Goal: Information Seeking & Learning: Check status

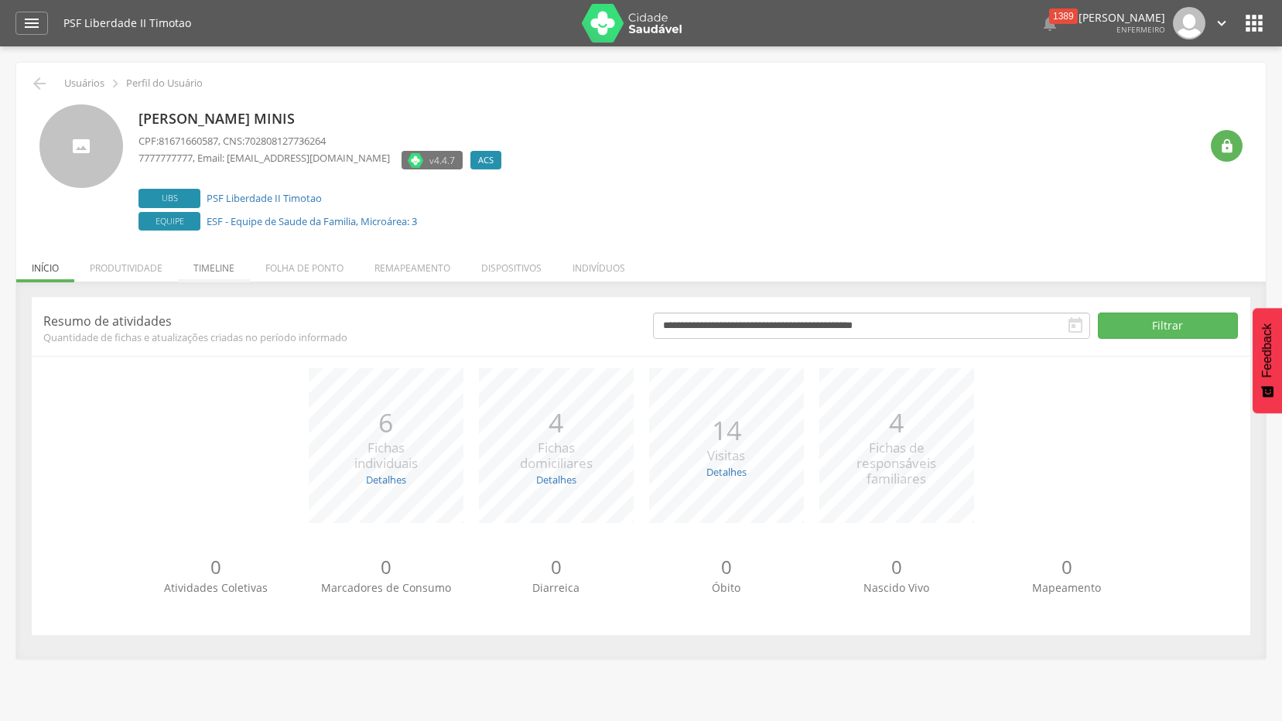
click at [205, 266] on li "Timeline" at bounding box center [214, 264] width 72 height 36
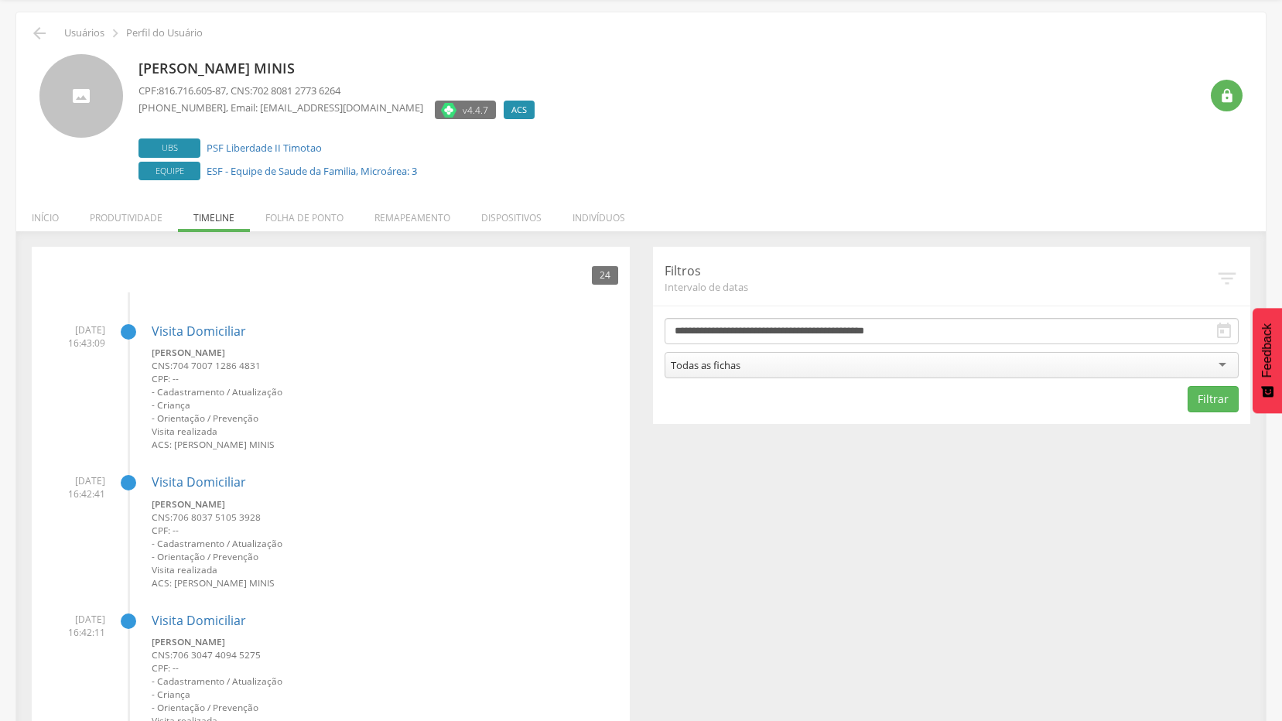
scroll to position [77, 0]
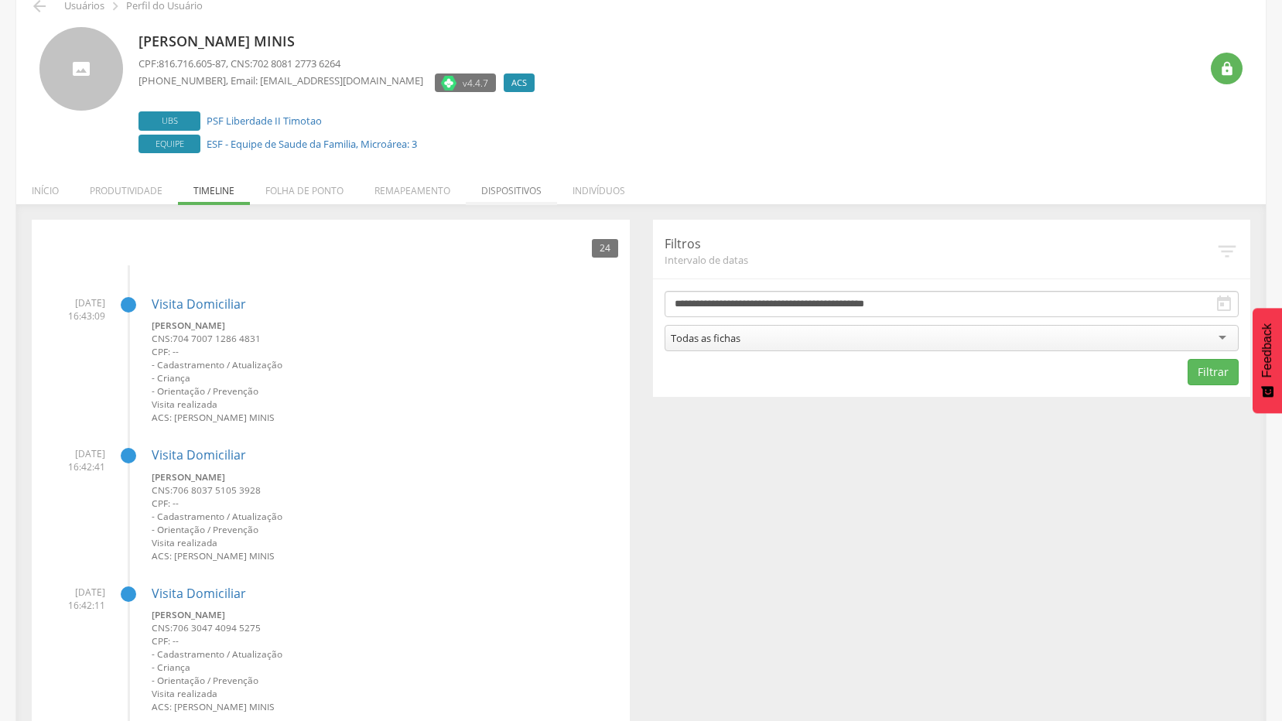
click at [498, 183] on li "Dispositivos" at bounding box center [511, 187] width 91 height 36
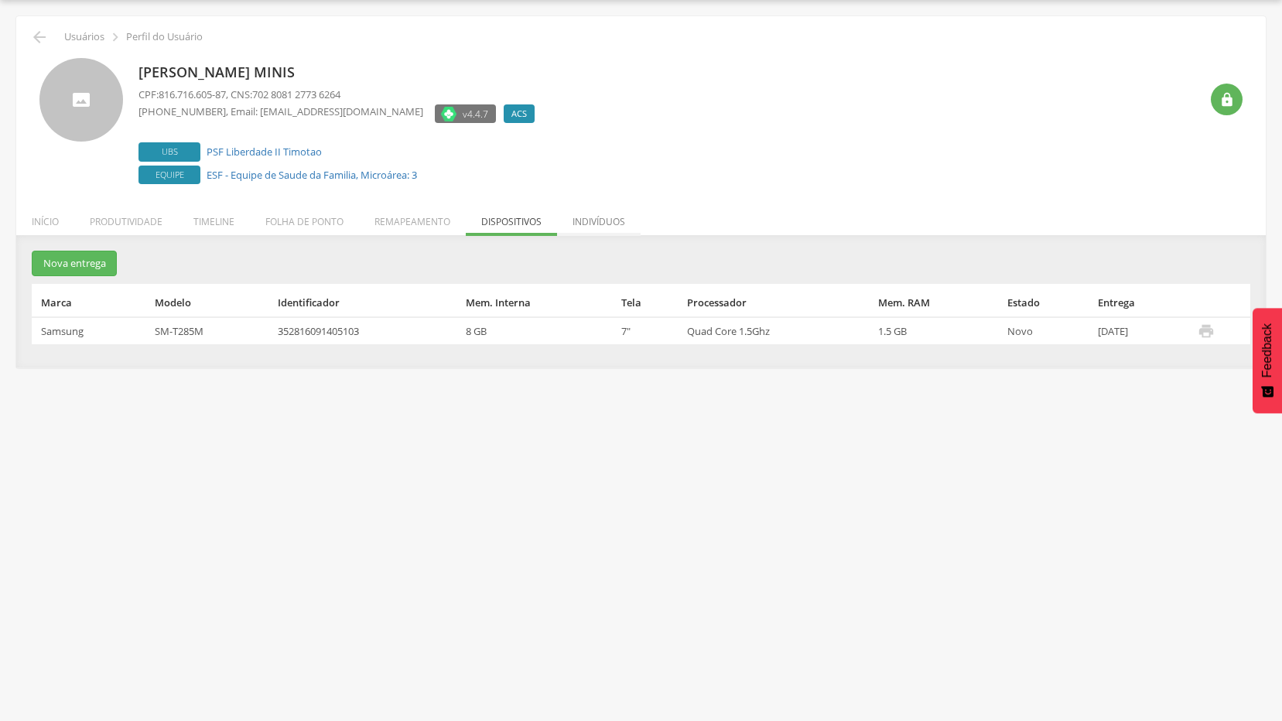
click at [588, 216] on li "Indivíduos" at bounding box center [599, 218] width 84 height 36
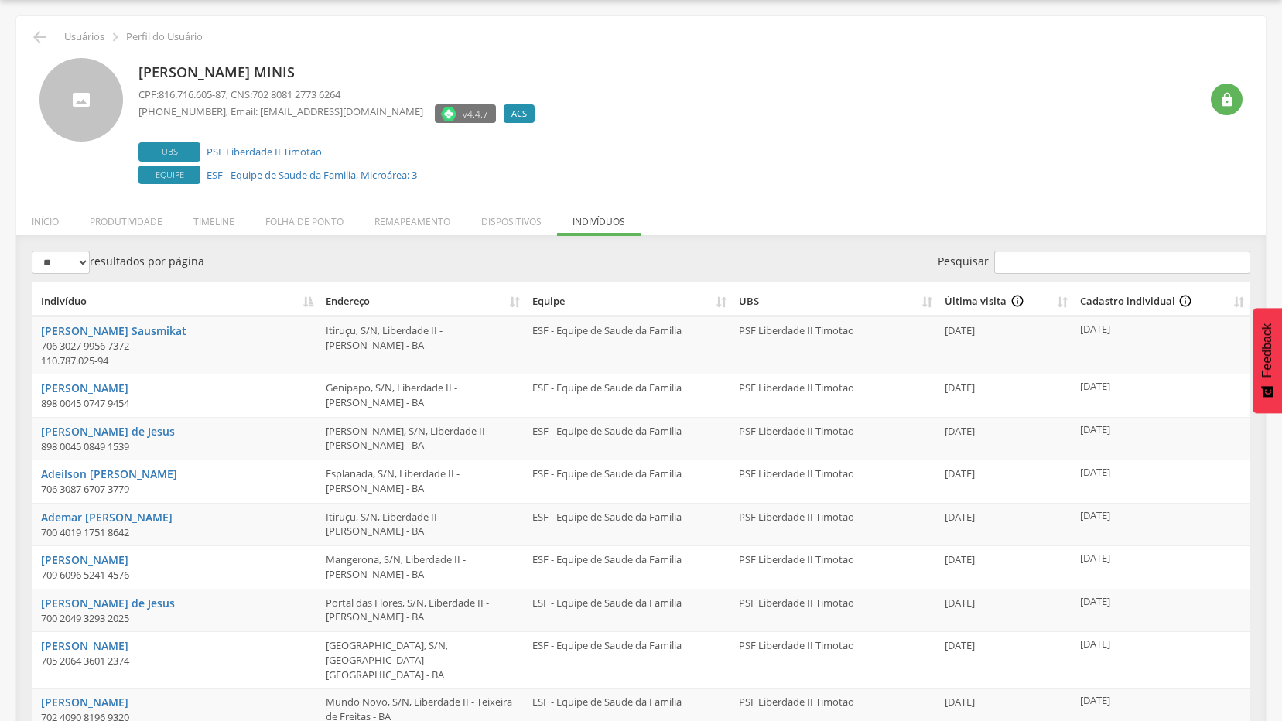
scroll to position [77, 0]
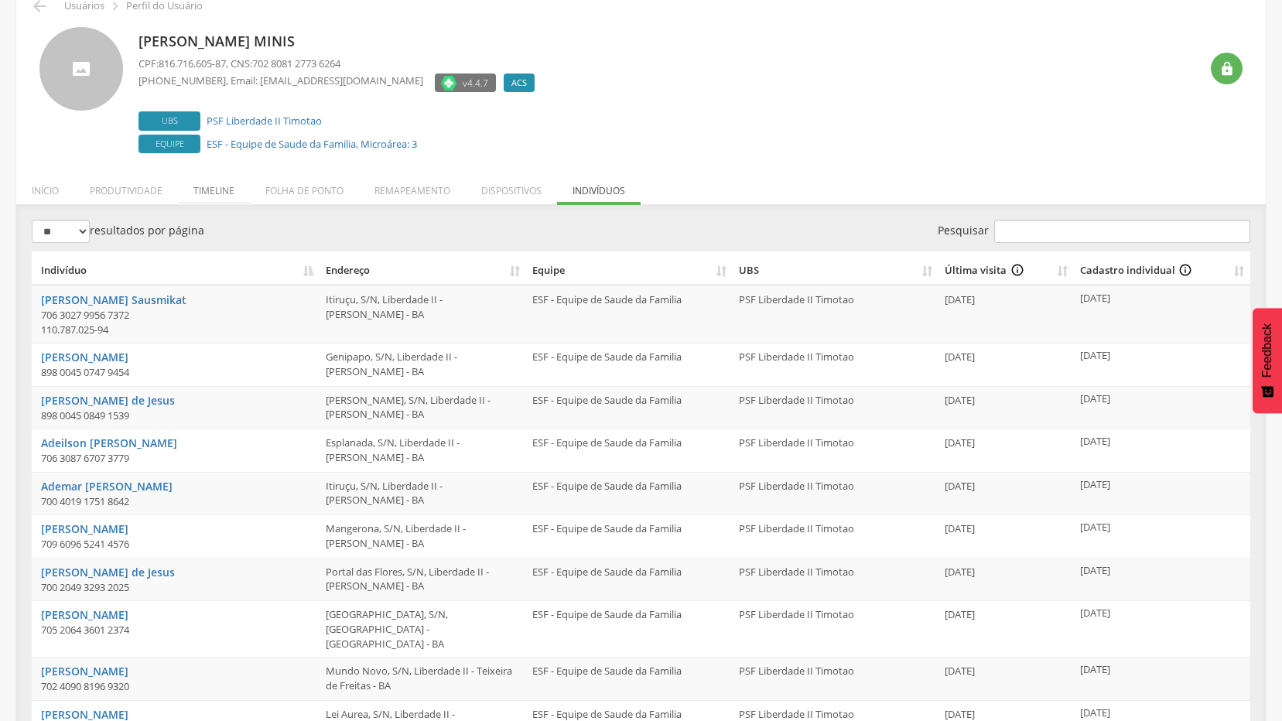
click at [197, 192] on li "Timeline" at bounding box center [214, 187] width 72 height 36
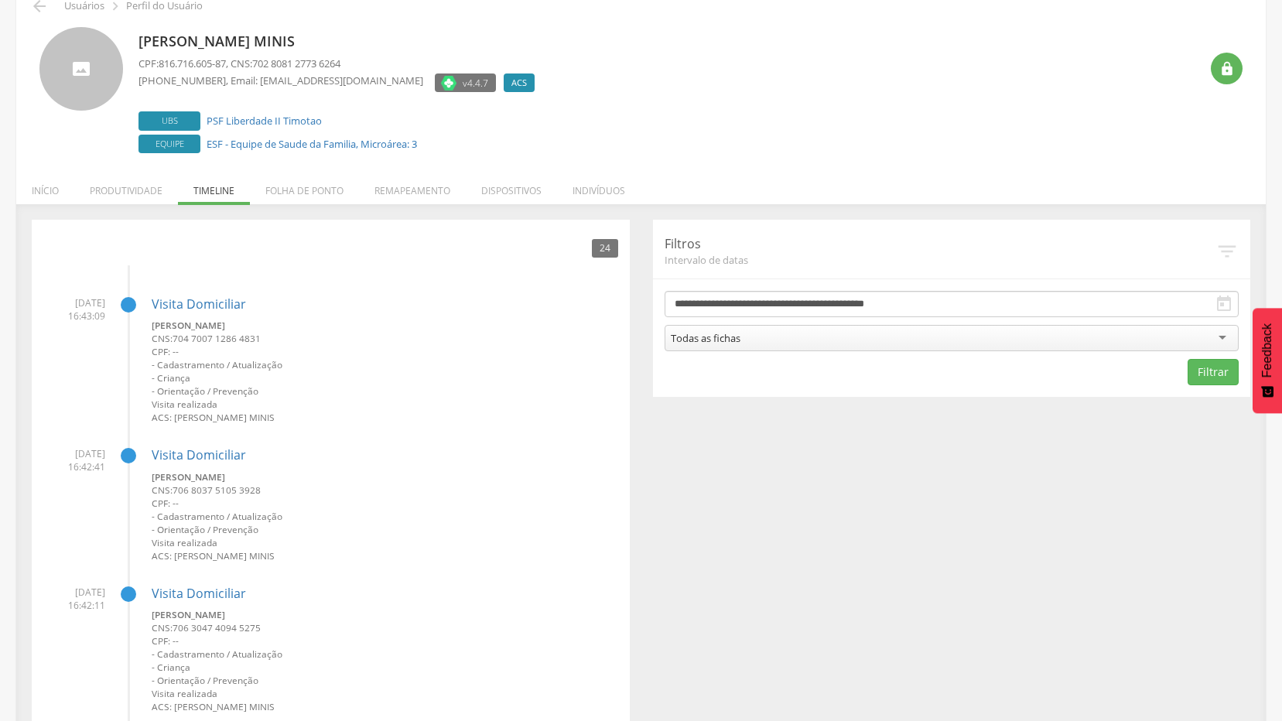
click at [166, 192] on li "Produtividade" at bounding box center [126, 187] width 104 height 36
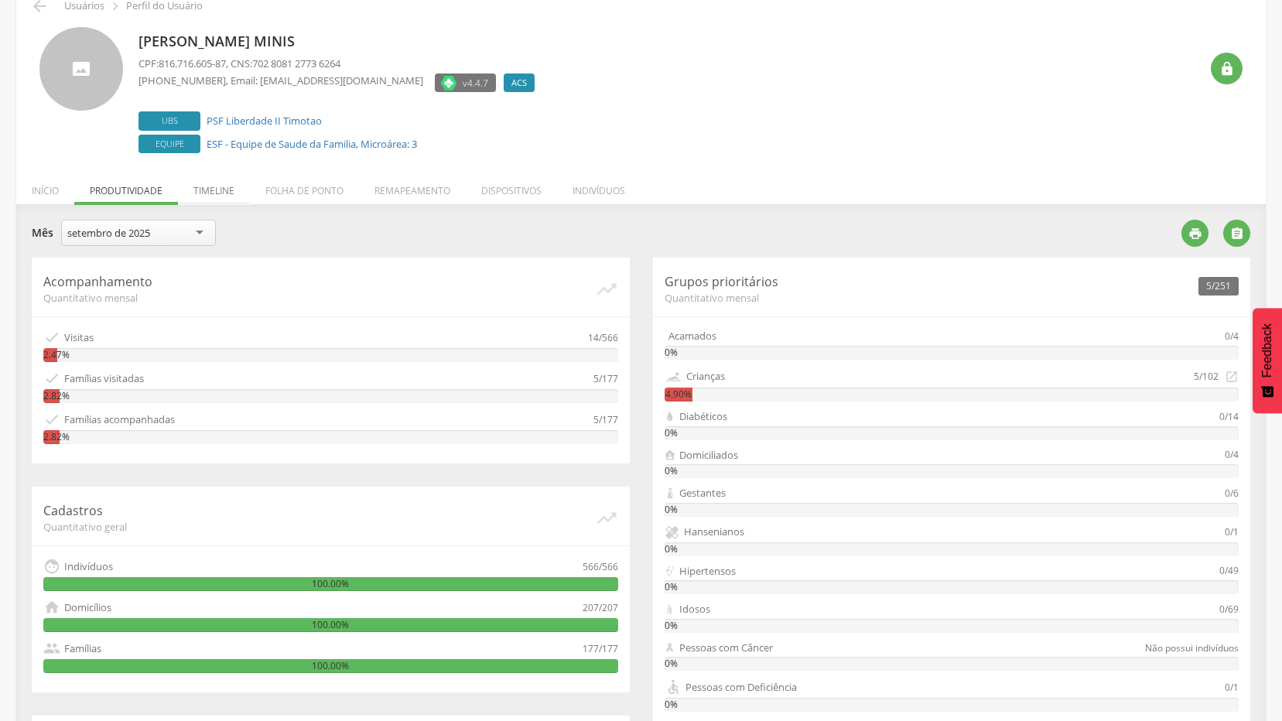
click at [228, 193] on li "Timeline" at bounding box center [214, 187] width 72 height 36
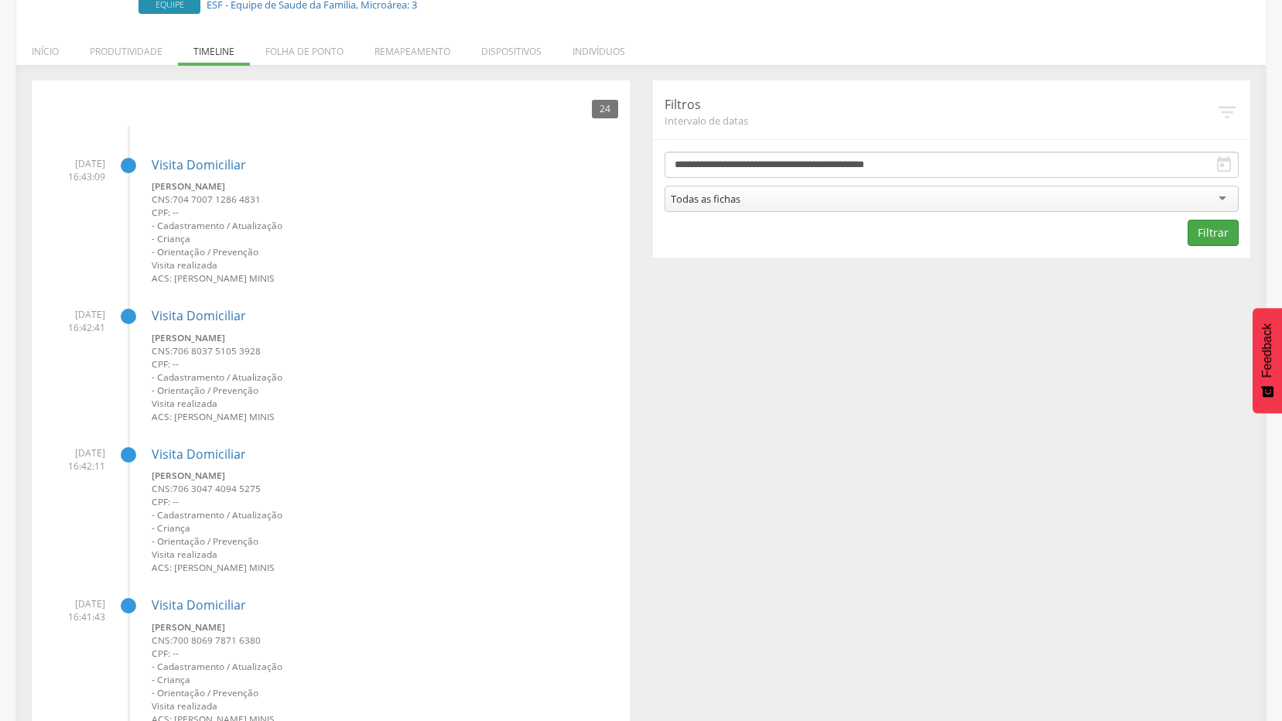
scroll to position [0, 0]
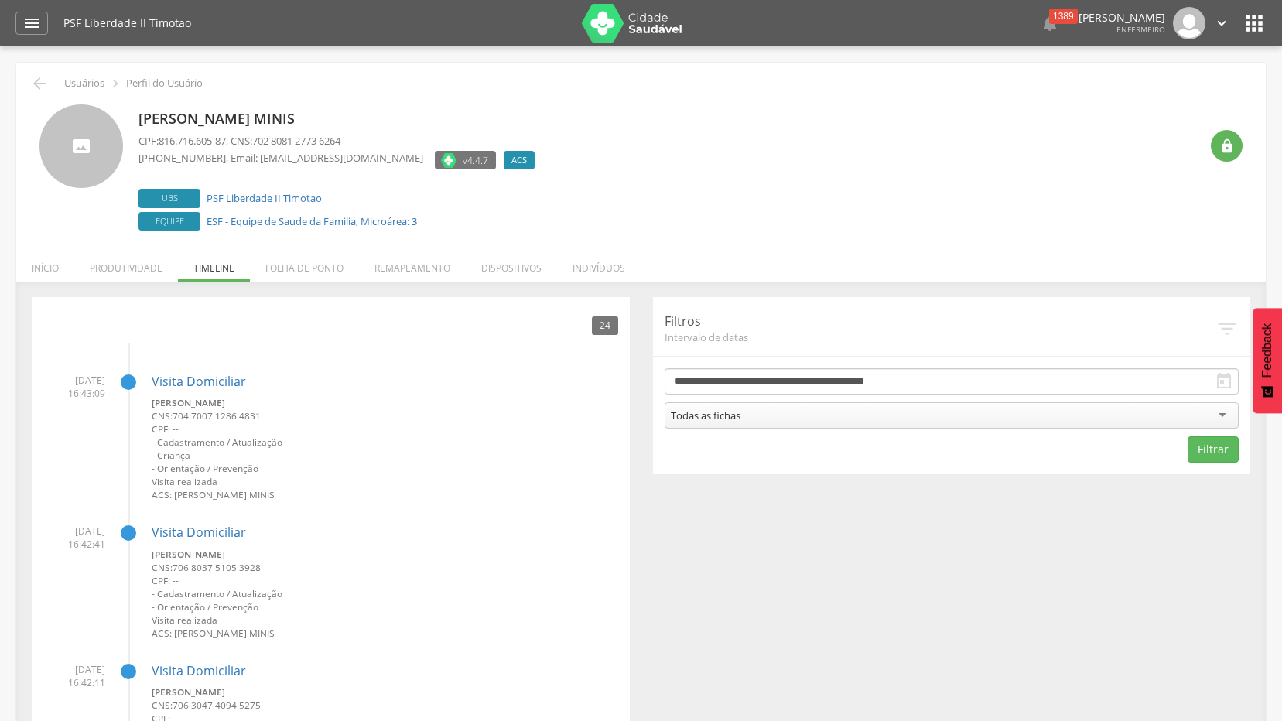
click at [1227, 416] on div "Todas as fichas" at bounding box center [952, 415] width 575 height 26
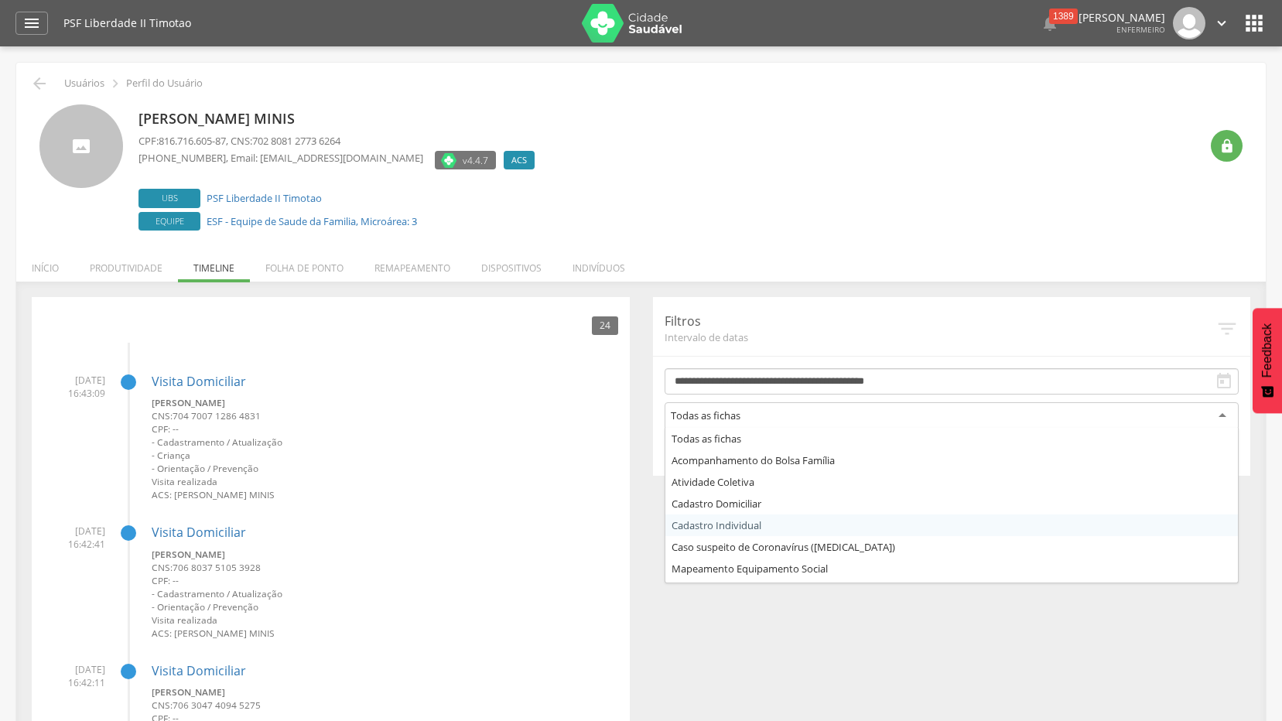
click at [539, 526] on h4 "Visita Domiciliar" at bounding box center [385, 533] width 467 height 14
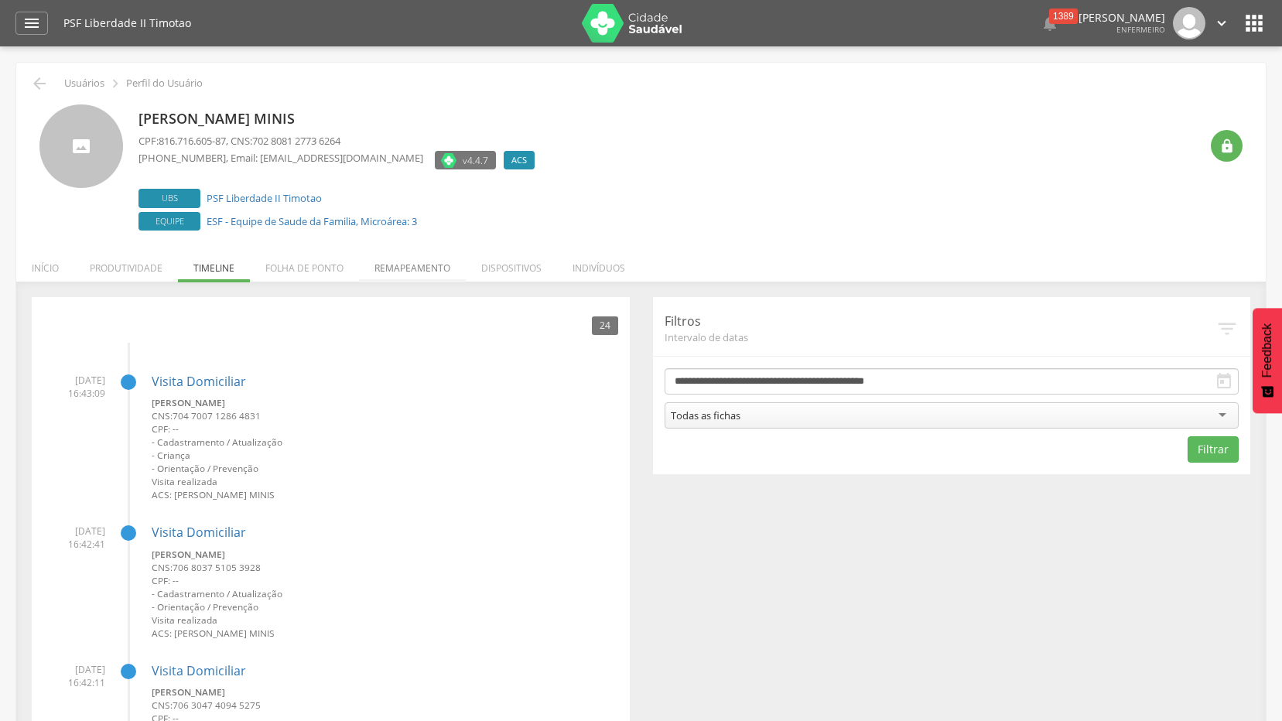
click at [436, 269] on li "Remapeamento" at bounding box center [412, 264] width 107 height 36
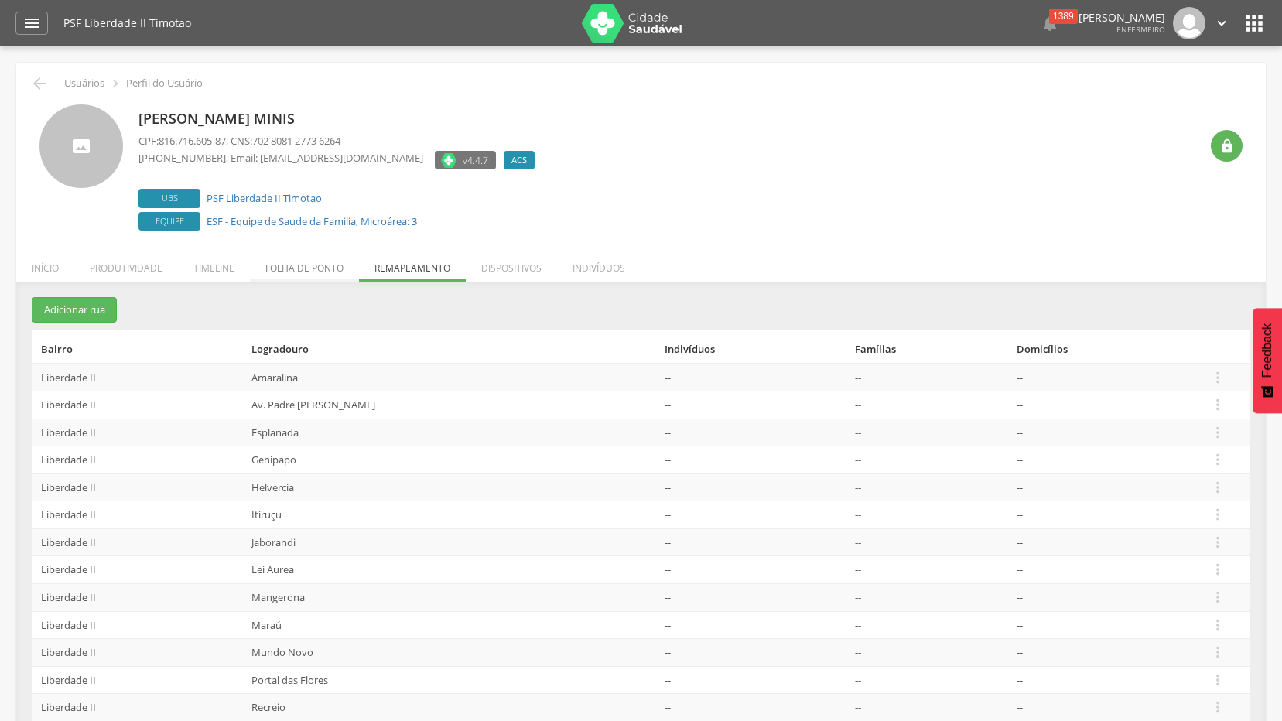
click at [323, 266] on li "Folha de ponto" at bounding box center [304, 264] width 109 height 36
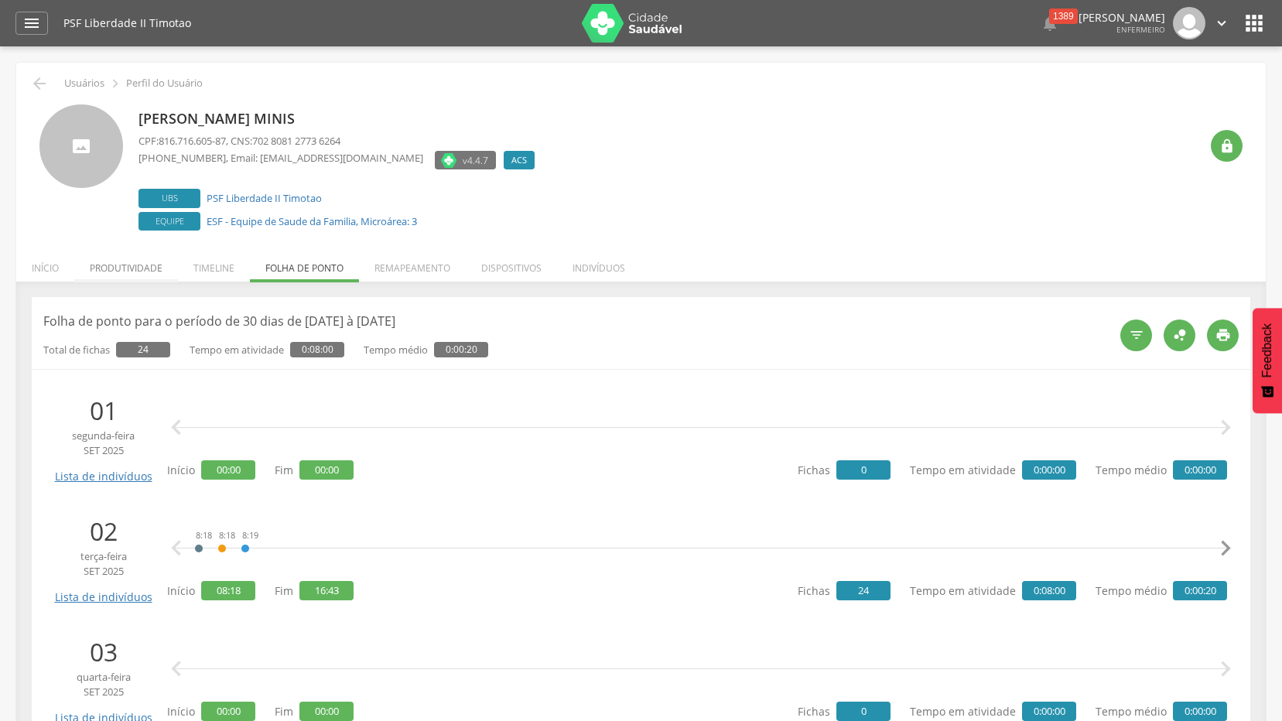
click at [103, 262] on li "Produtividade" at bounding box center [126, 264] width 104 height 36
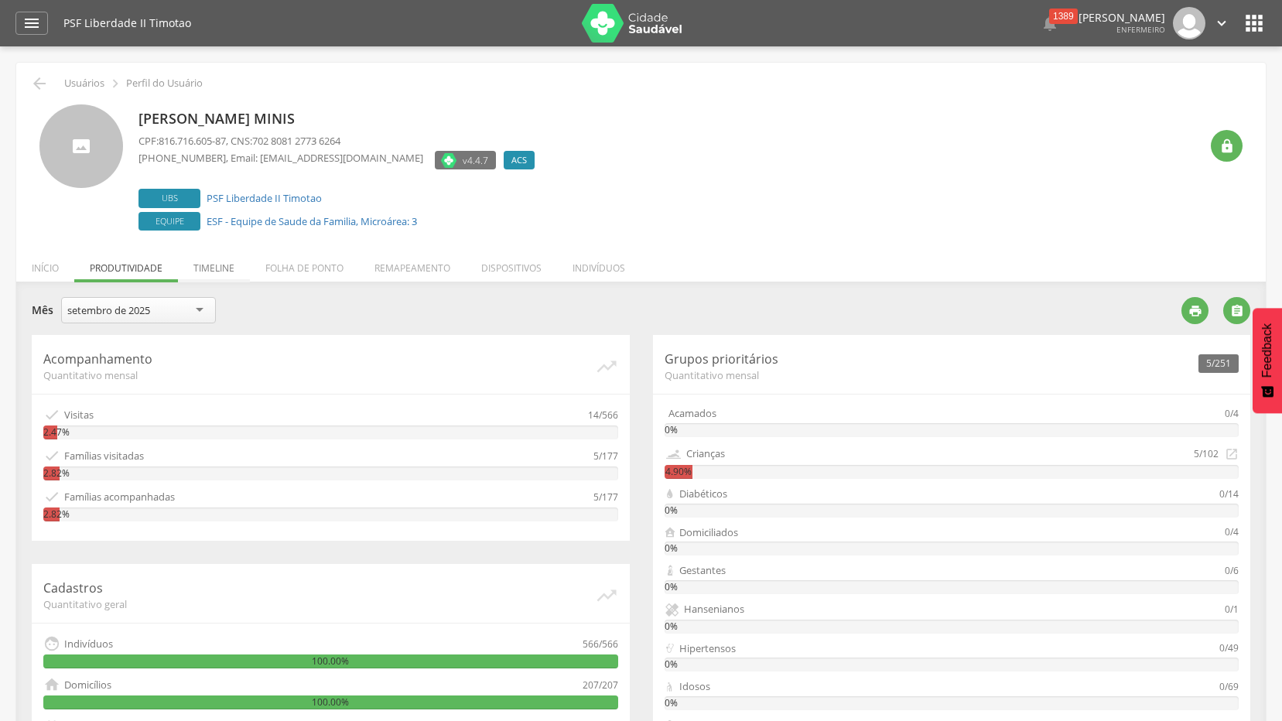
click at [197, 264] on li "Timeline" at bounding box center [214, 264] width 72 height 36
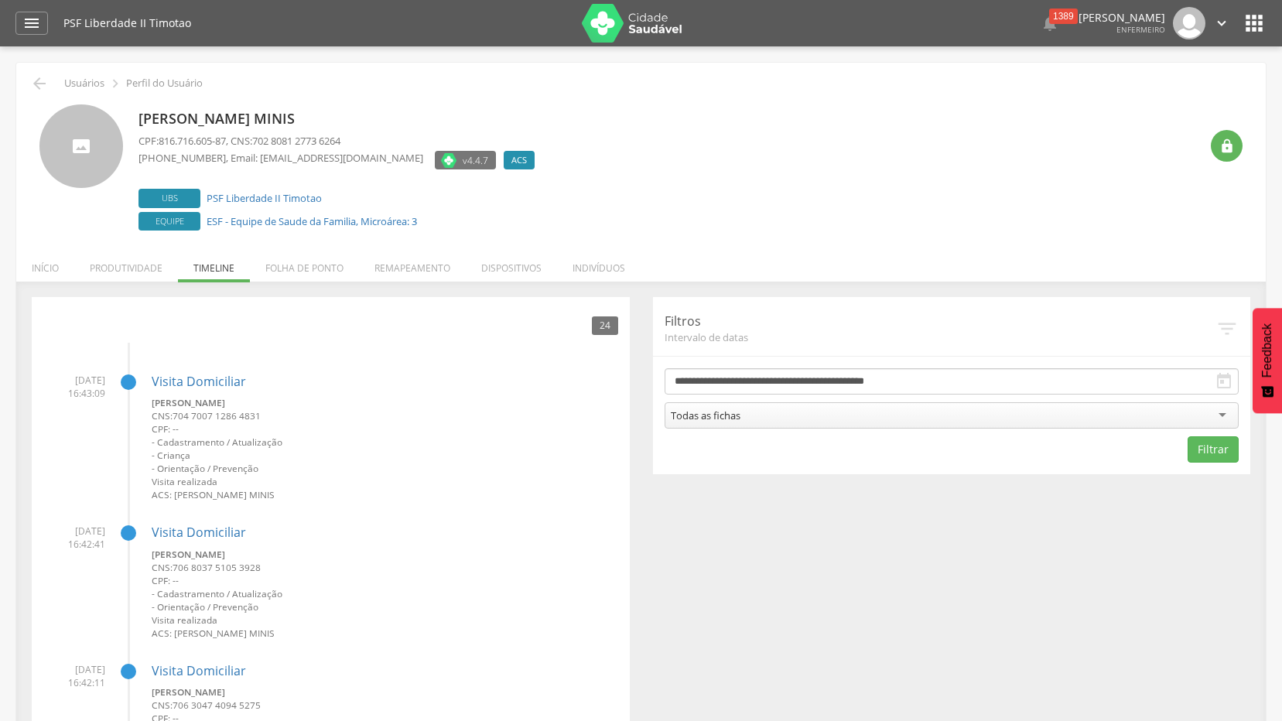
click at [1255, 28] on icon "" at bounding box center [1254, 23] width 25 height 25
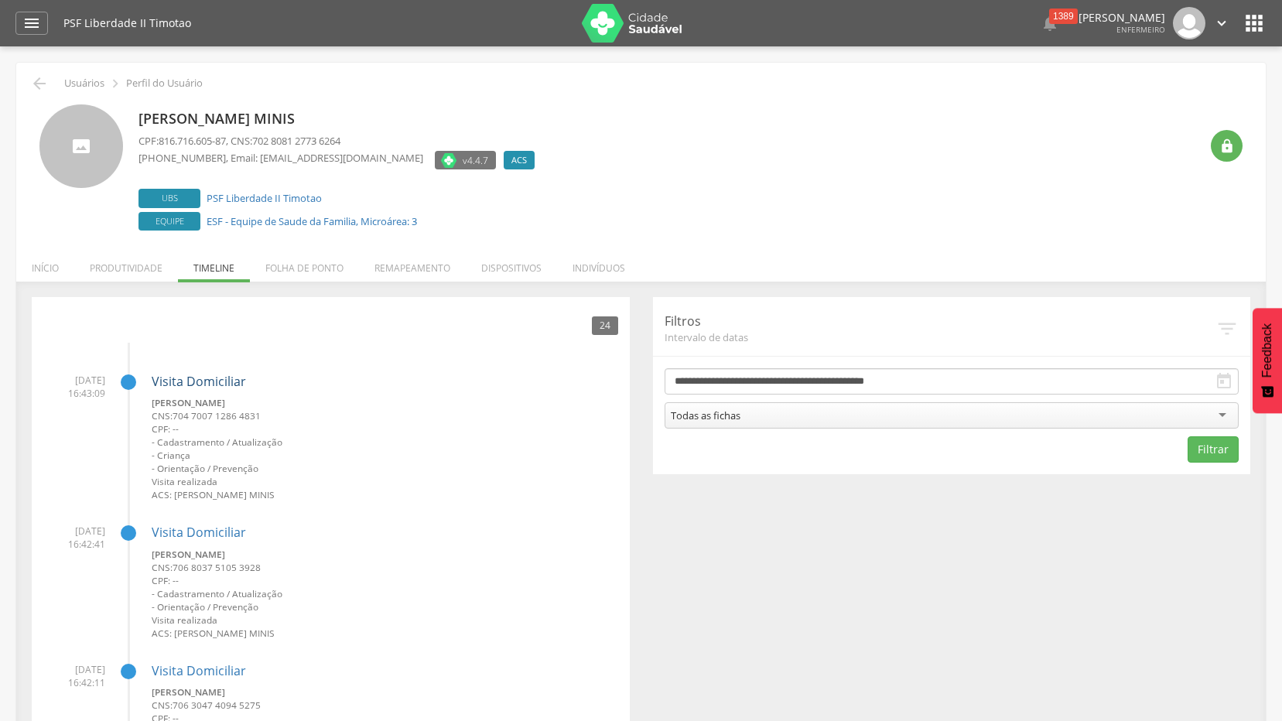
click at [177, 384] on link "Visita Domiciliar" at bounding box center [199, 381] width 94 height 17
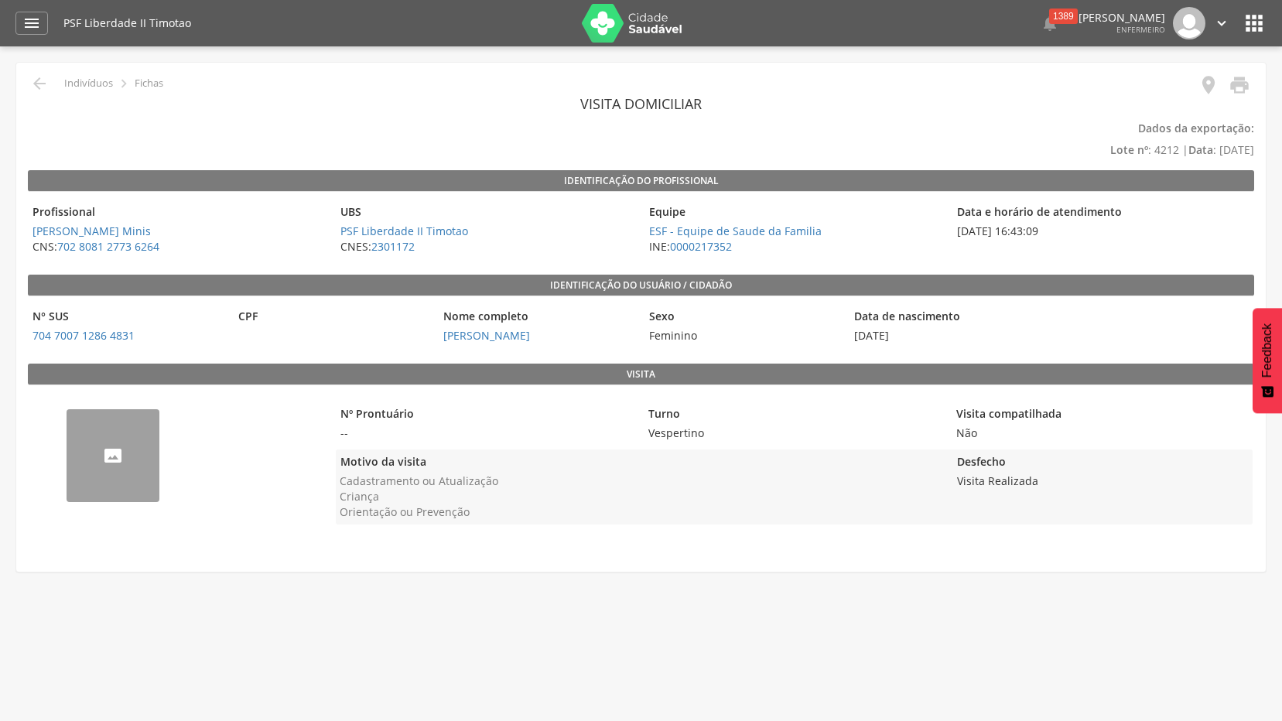
click at [67, 419] on img "--" at bounding box center [67, 419] width 0 height 0
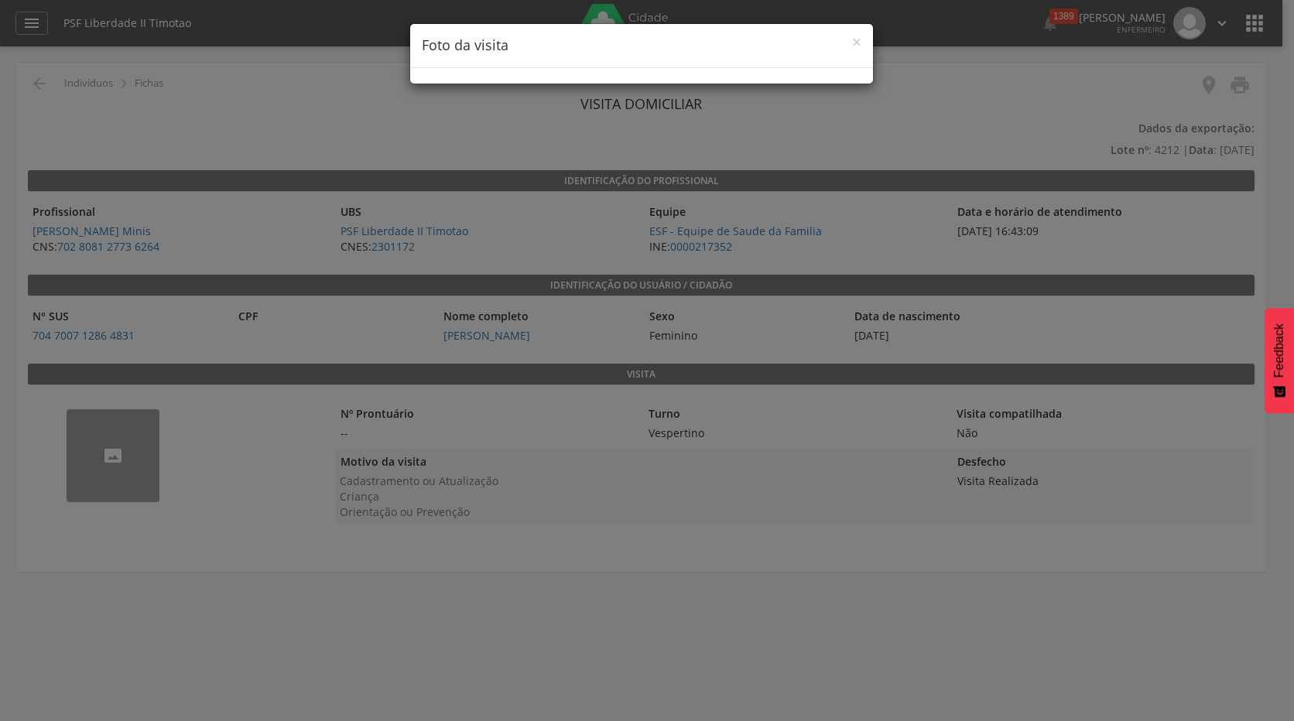
click at [826, 690] on div "× Foto da visita" at bounding box center [647, 360] width 1294 height 721
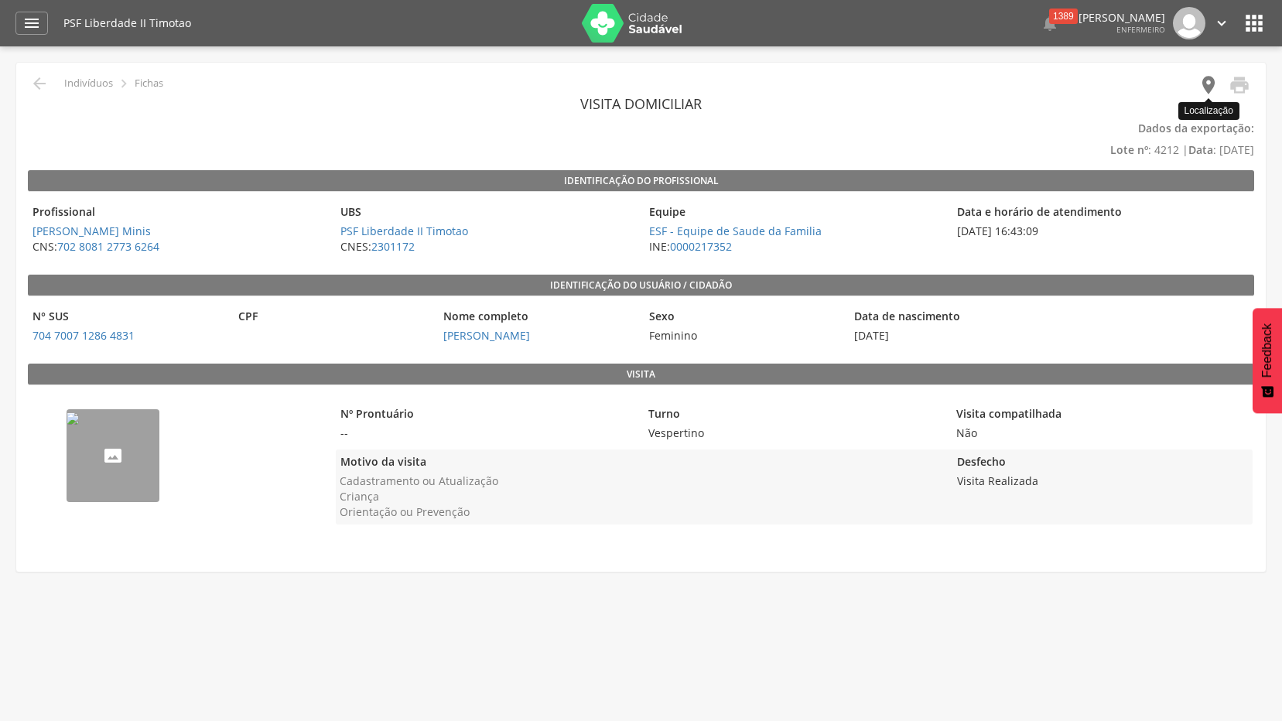
click at [1208, 77] on icon "" at bounding box center [1209, 85] width 22 height 22
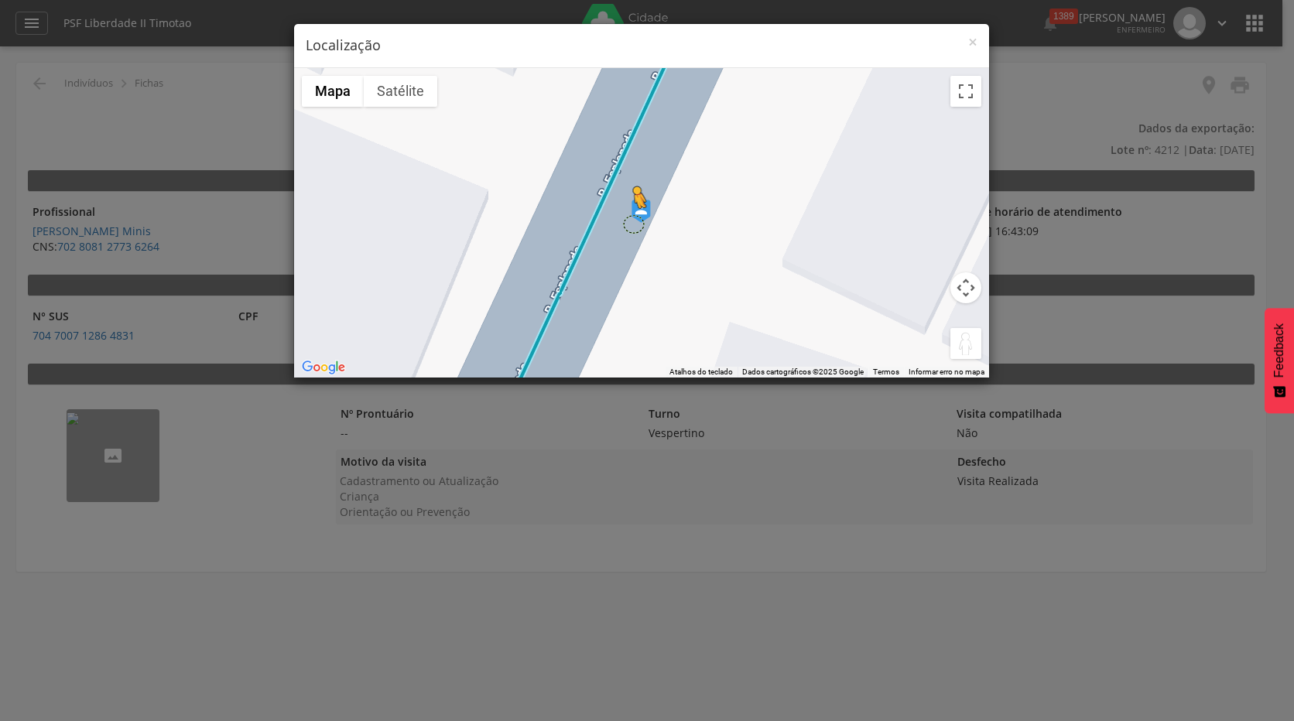
drag, startPoint x: 962, startPoint y: 341, endPoint x: 633, endPoint y: 224, distance: 349.3
click at [633, 224] on div "Pressione as teclas Alt + Enter para ativar o recurso de arrastar com o teclado…" at bounding box center [641, 223] width 695 height 310
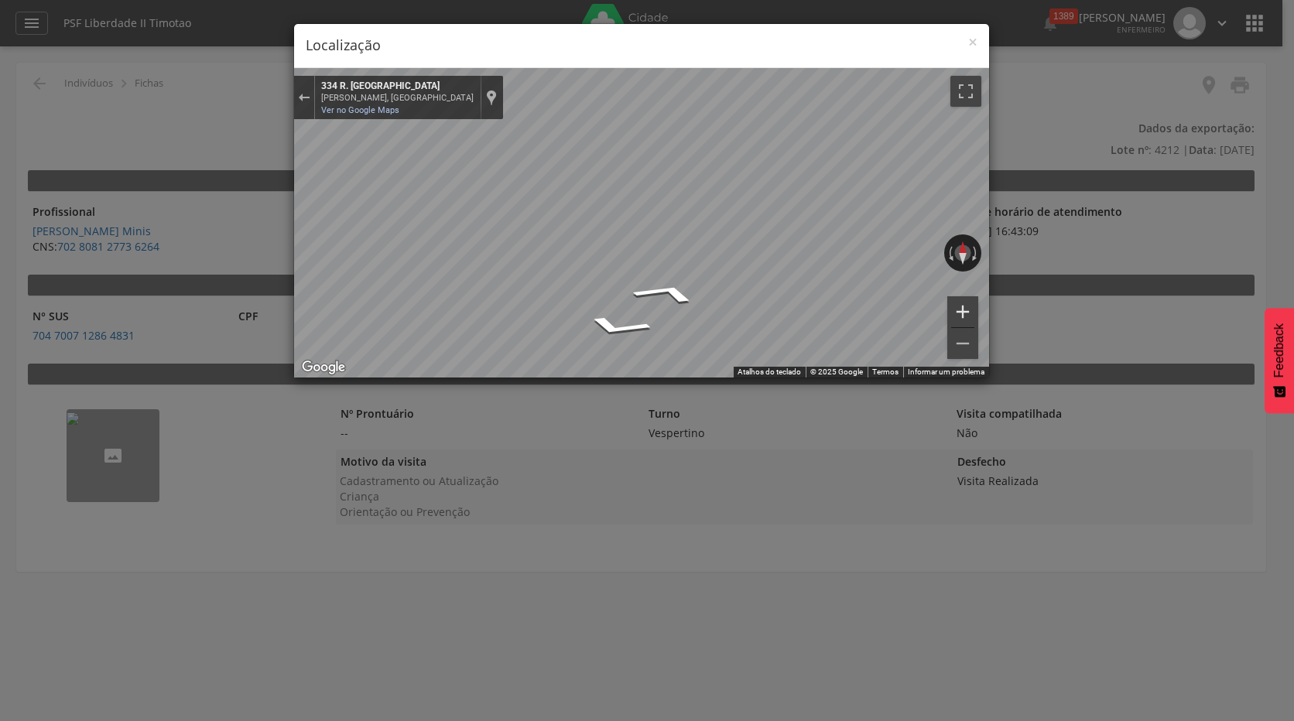
click at [955, 316] on button "Aumentar o zoom" at bounding box center [962, 311] width 31 height 31
click at [957, 354] on button "Diminuir o zoom" at bounding box center [962, 343] width 31 height 31
click at [970, 89] on button "Ativar a visualização em tela cheia" at bounding box center [965, 91] width 31 height 31
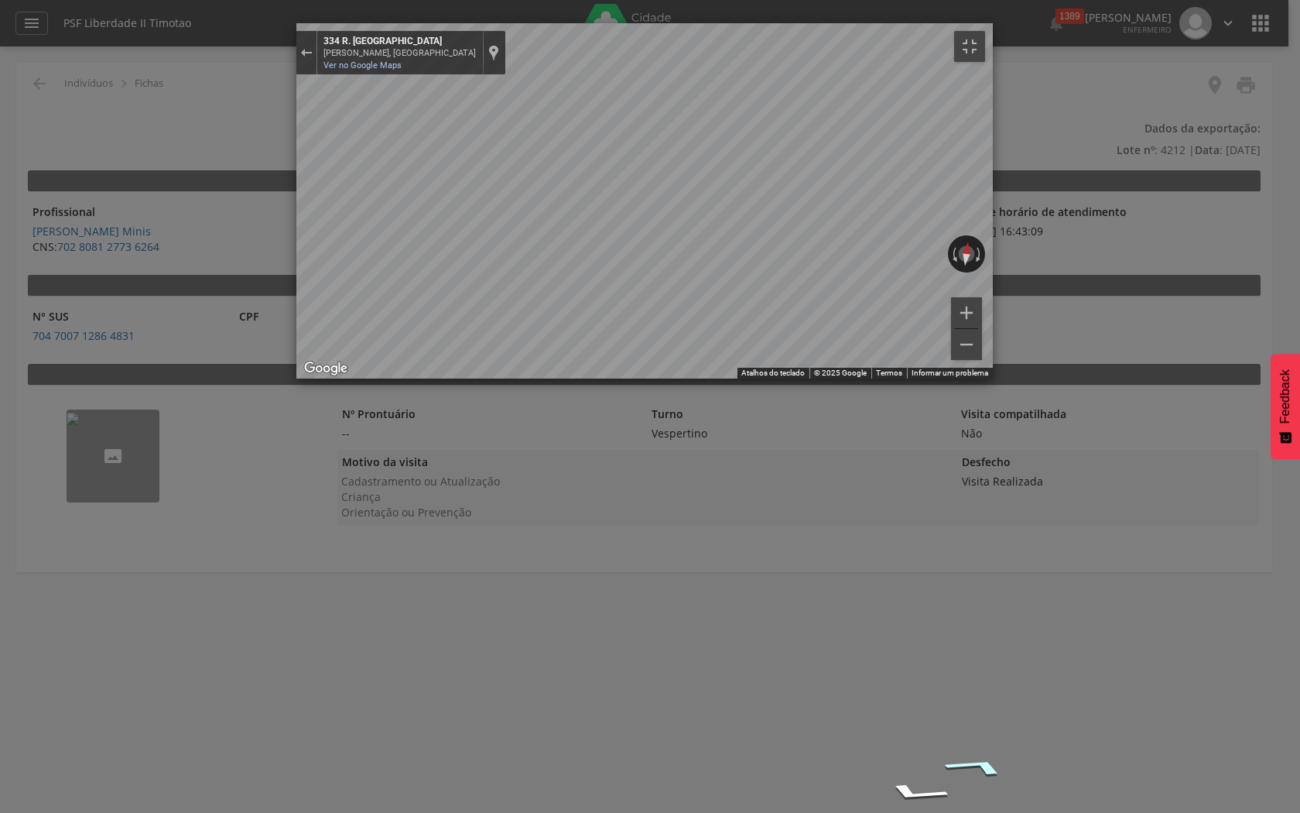
click at [919, 720] on icon "Ir para o nordeste, R. Esplanada" at bounding box center [976, 765] width 115 height 29
click at [857, 720] on icon "Ir para o sudoeste, R. Esplanada" at bounding box center [914, 792] width 115 height 29
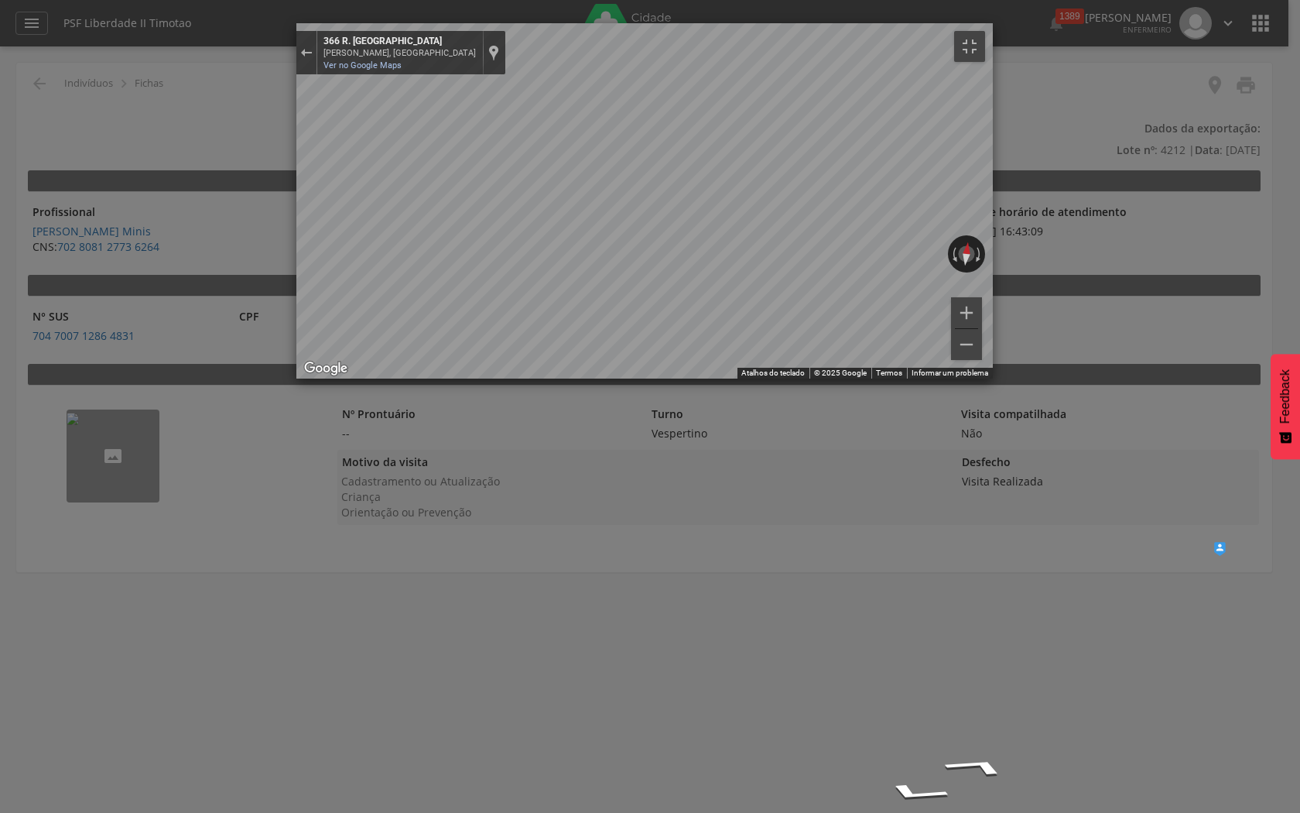
click at [1213, 542] on img "Mapa" at bounding box center [1219, 549] width 12 height 14
click at [982, 328] on button "Aumentar o zoom" at bounding box center [966, 312] width 31 height 31
click at [964, 469] on icon "Ir para o nordeste, R. Esplanada" at bounding box center [1003, 490] width 79 height 43
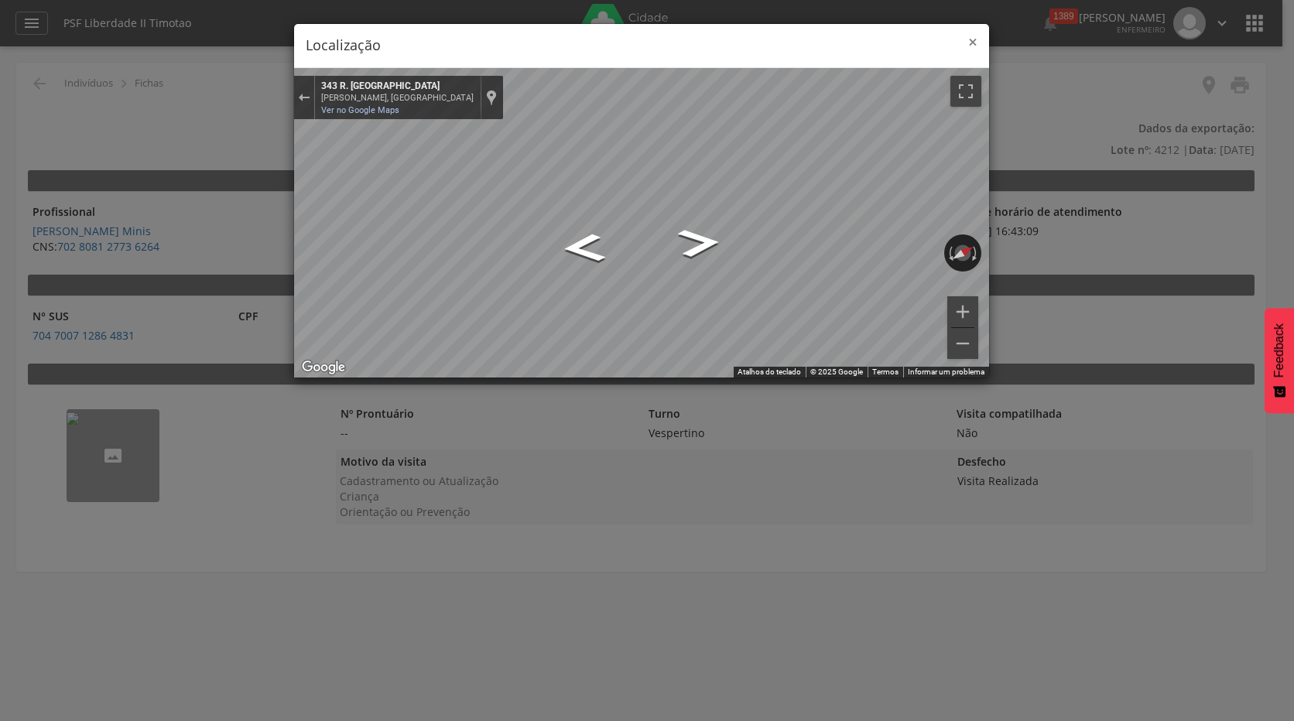
click at [973, 43] on span "×" at bounding box center [972, 42] width 9 height 22
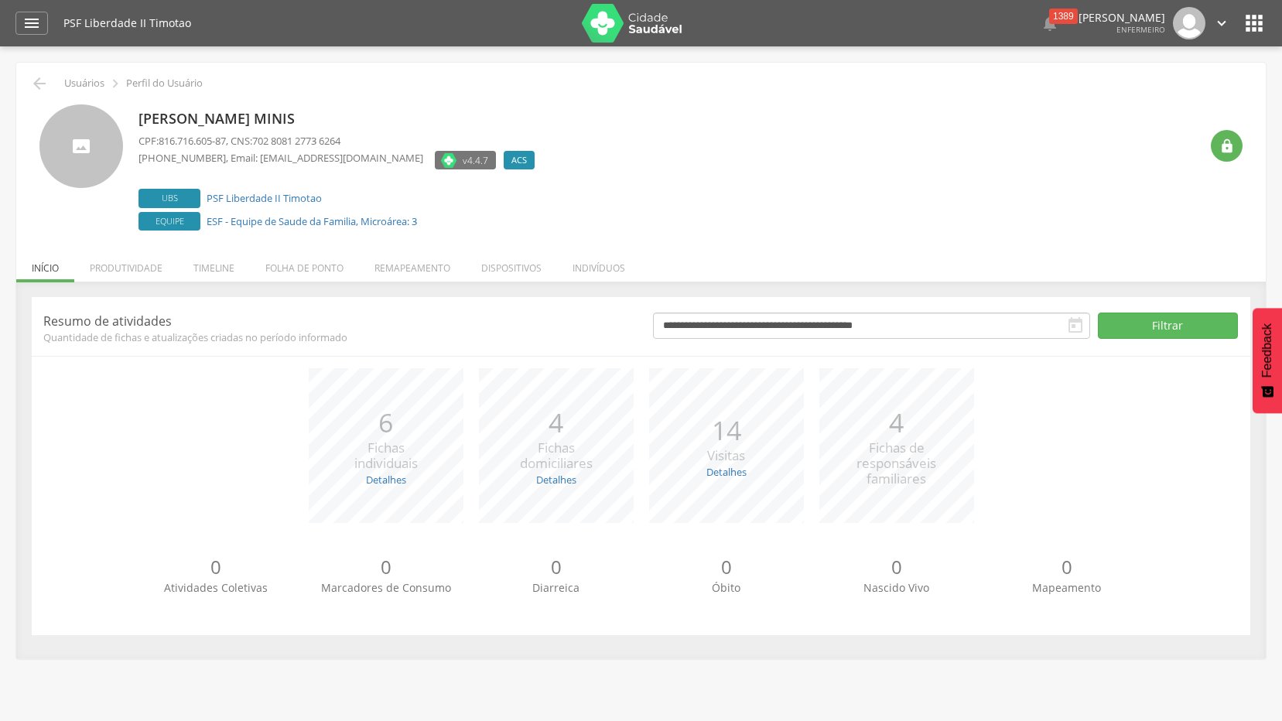
click at [1254, 29] on icon "" at bounding box center [1254, 23] width 25 height 25
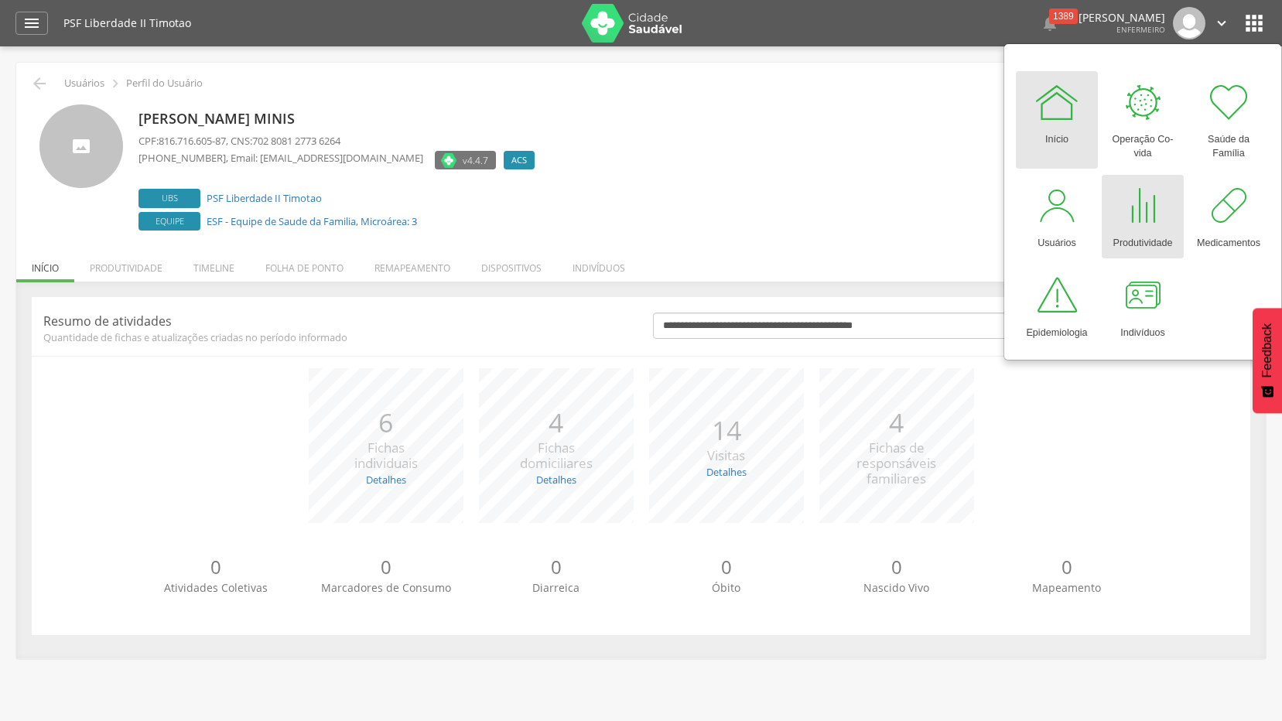
click at [1156, 221] on div at bounding box center [1143, 206] width 46 height 46
